Goal: Task Accomplishment & Management: Manage account settings

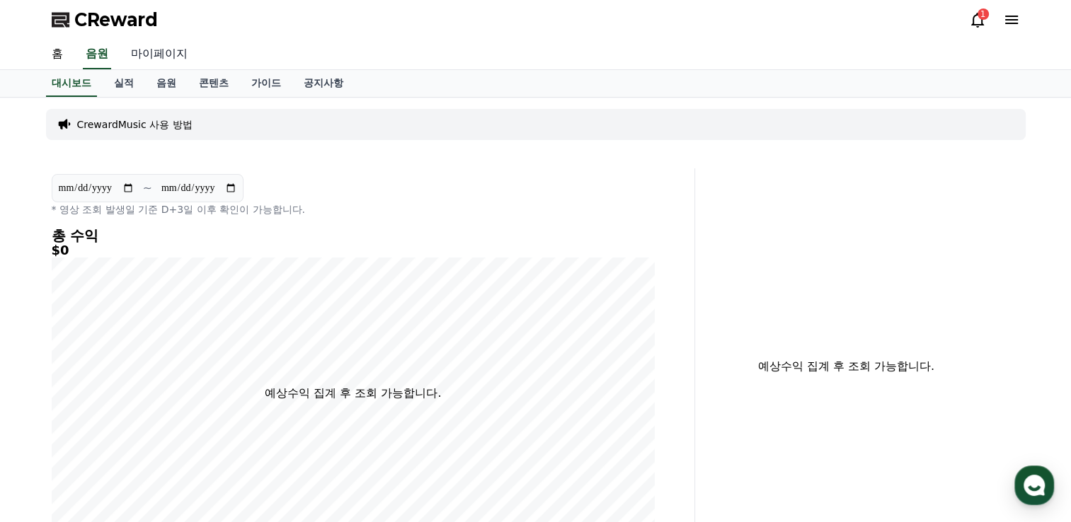
click at [178, 52] on link "마이페이지" at bounding box center [159, 55] width 79 height 30
select select "**********"
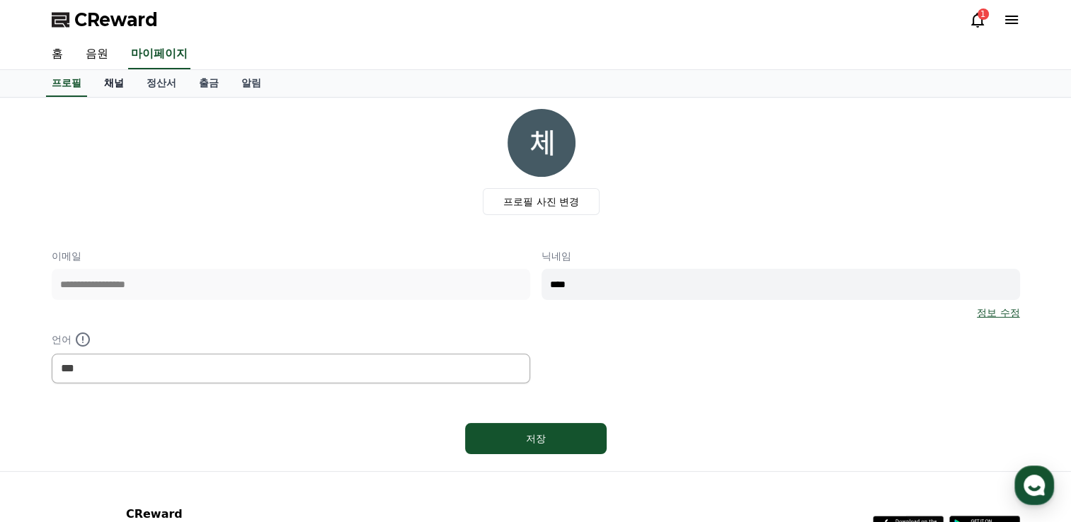
click at [110, 85] on link "채널" at bounding box center [114, 83] width 42 height 27
